Goal: Task Accomplishment & Management: Use online tool/utility

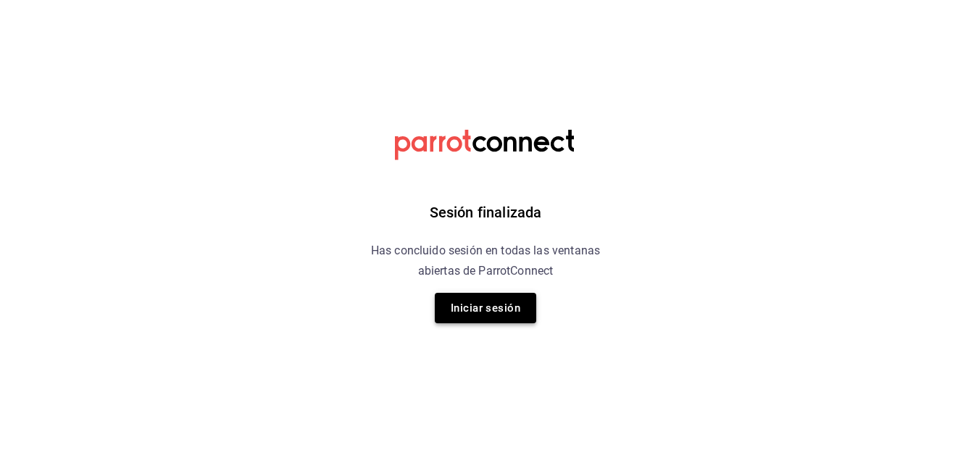
click at [504, 302] on button "Iniciar sesión" at bounding box center [485, 308] width 101 height 30
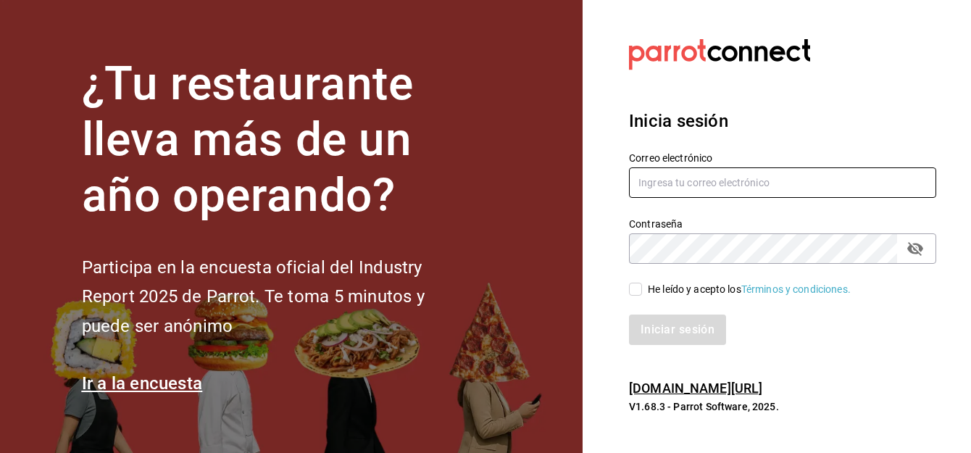
click at [736, 182] on input "text" at bounding box center [782, 182] width 307 height 30
type input "alfredo.g.f@hotmail.com"
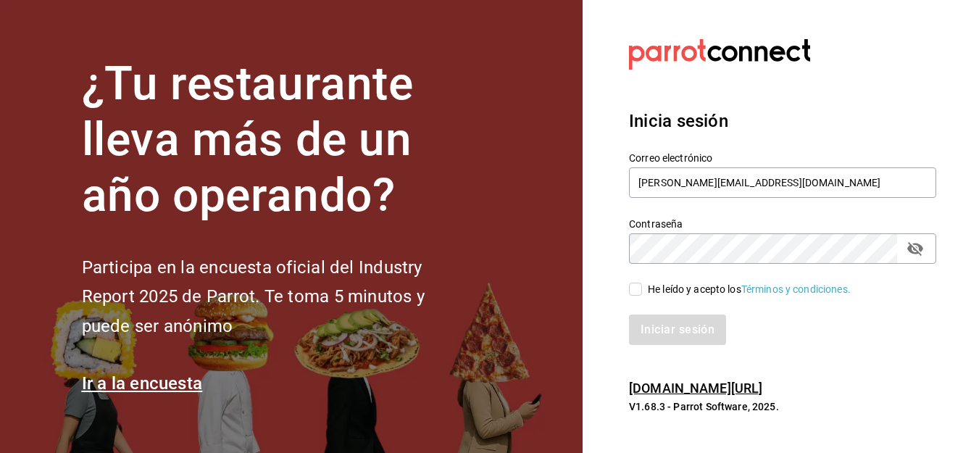
click at [639, 291] on input "He leído y acepto los Términos y condiciones." at bounding box center [635, 289] width 13 height 13
checkbox input "true"
click at [665, 327] on button "Iniciar sesión" at bounding box center [678, 330] width 99 height 30
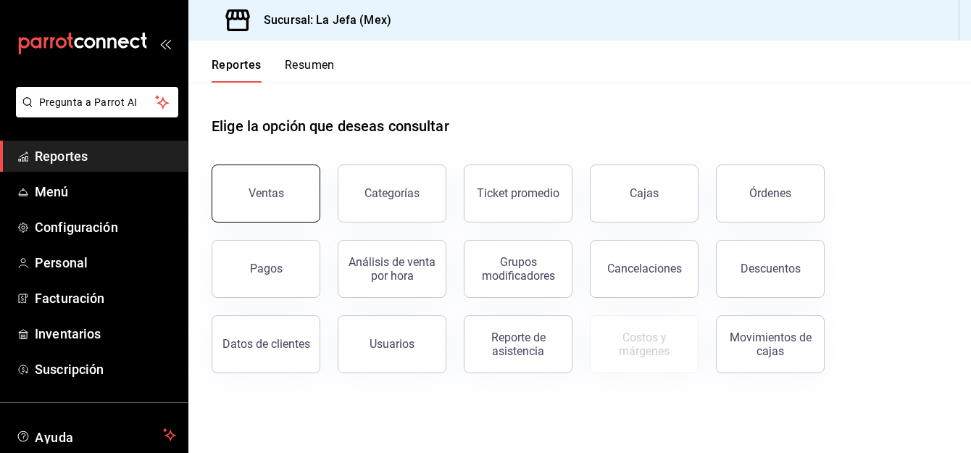
click at [283, 188] on button "Ventas" at bounding box center [266, 193] width 109 height 58
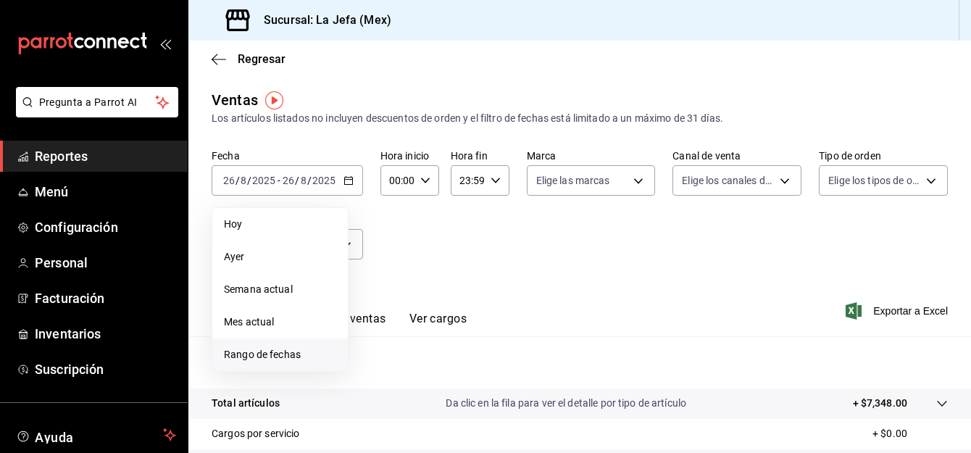
click at [264, 348] on span "Rango de fechas" at bounding box center [280, 354] width 112 height 15
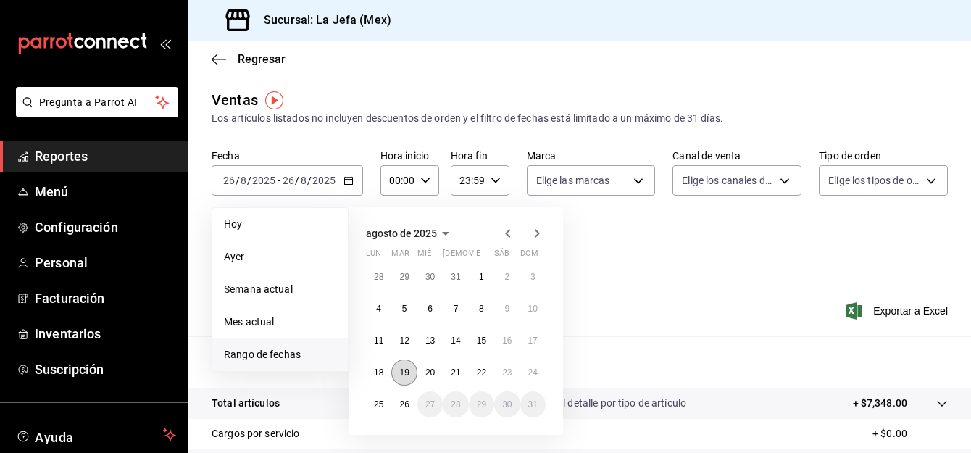
click at [405, 370] on abbr "19" at bounding box center [403, 372] width 9 height 10
click at [383, 403] on abbr "25" at bounding box center [378, 404] width 9 height 10
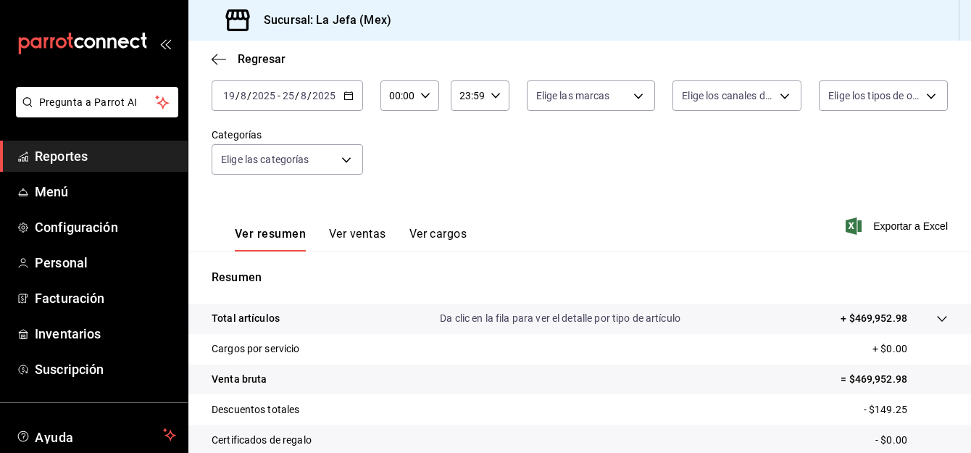
scroll to position [86, 0]
click at [357, 234] on button "Ver ventas" at bounding box center [357, 238] width 57 height 25
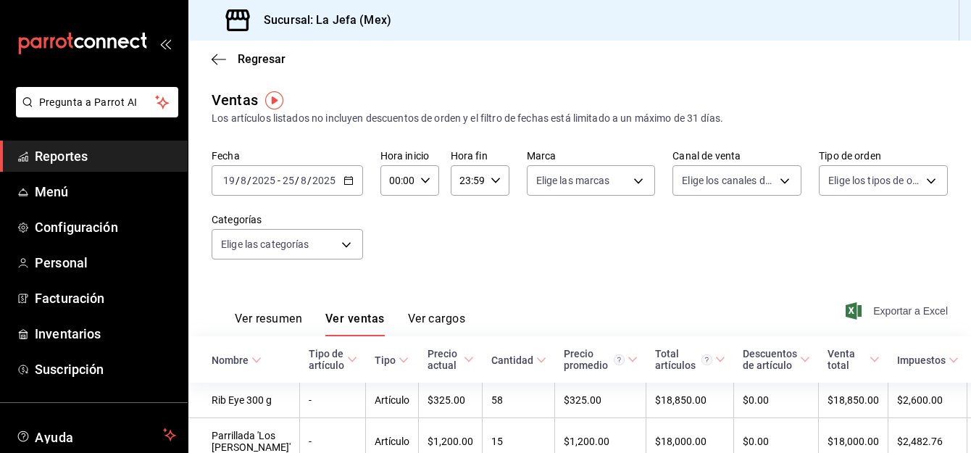
click at [852, 308] on span "Exportar a Excel" at bounding box center [898, 310] width 99 height 17
click at [493, 255] on div "Fecha [DATE] [DATE] - [DATE] [DATE] Hora inicio 00:00 Hora inicio Hora fin 23:5…" at bounding box center [580, 213] width 736 height 128
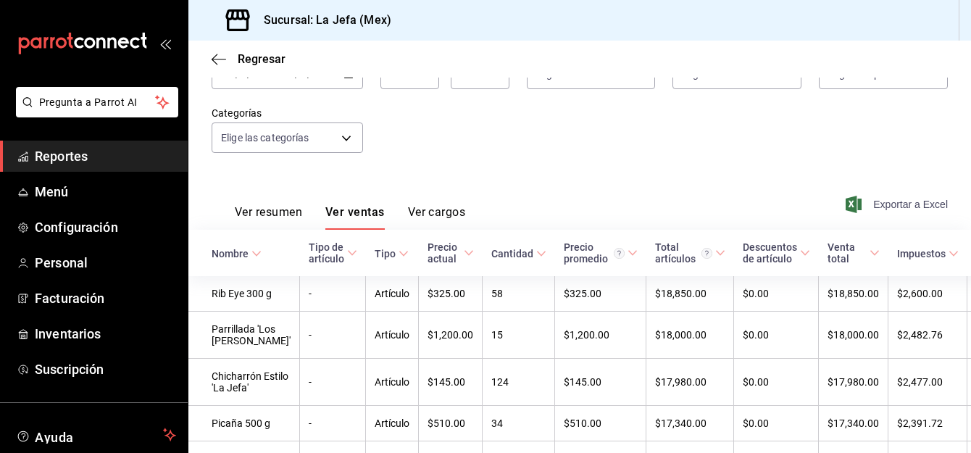
click at [872, 199] on span "Exportar a Excel" at bounding box center [898, 204] width 99 height 17
